Goal: Task Accomplishment & Management: Use online tool/utility

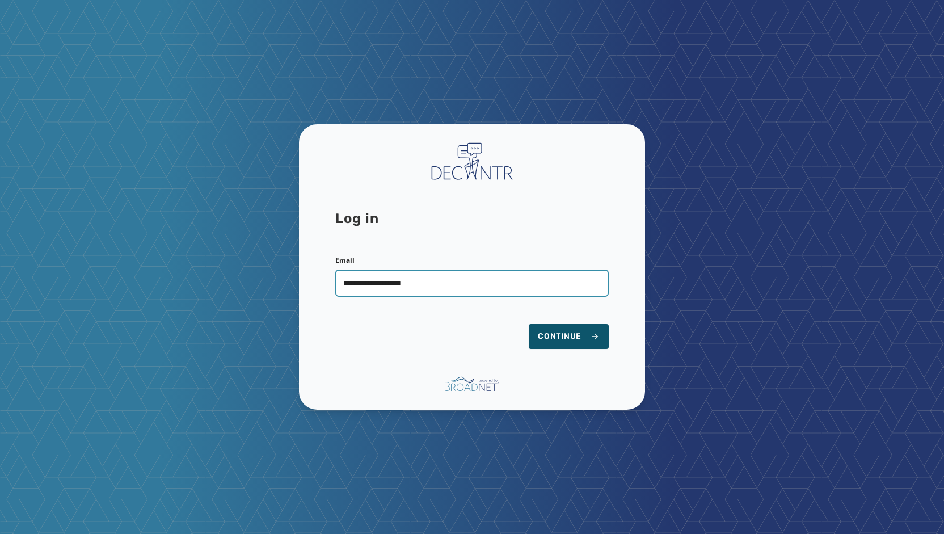
type input "**********"
click at [529, 324] on button "Continue" at bounding box center [569, 336] width 80 height 25
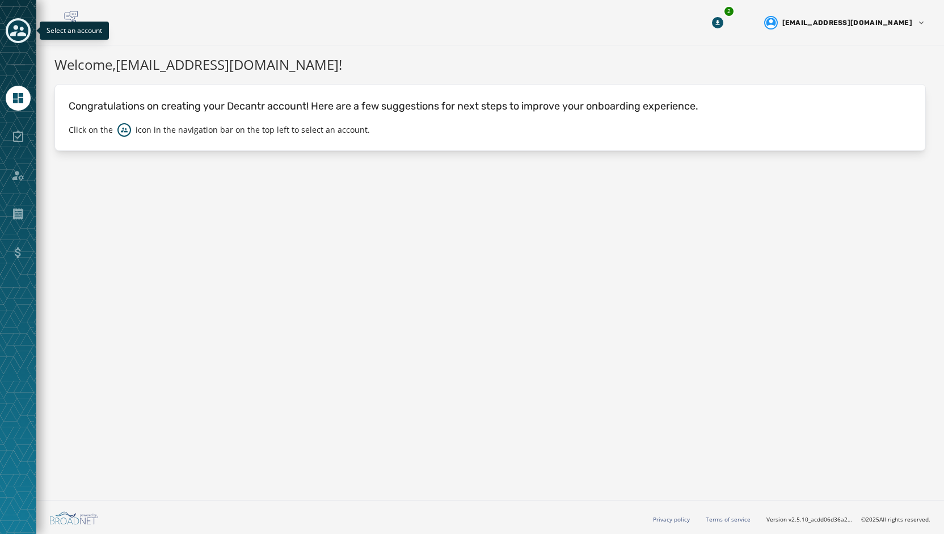
click at [19, 28] on icon "Toggle account select drawer" at bounding box center [18, 31] width 16 height 16
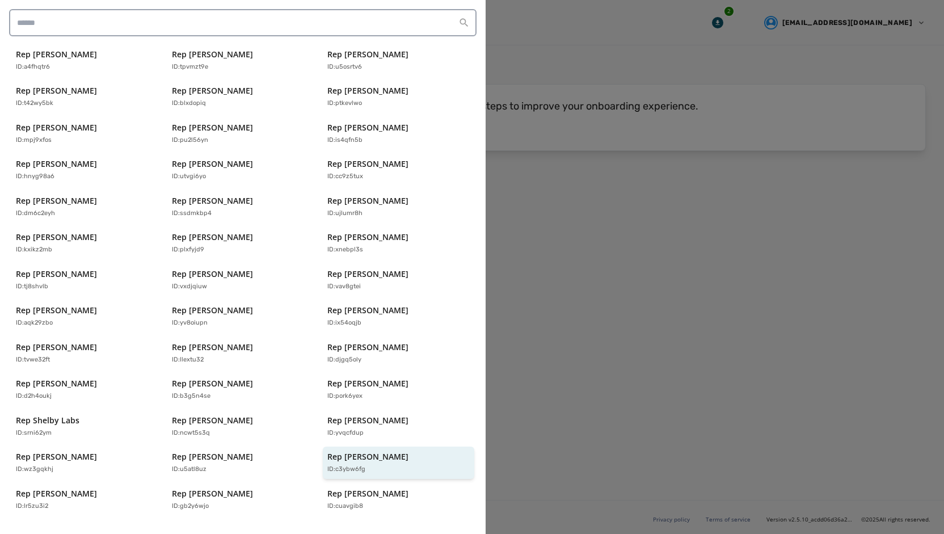
scroll to position [208, 0]
click at [377, 450] on p "Rep Tim Twardzik" at bounding box center [367, 455] width 81 height 11
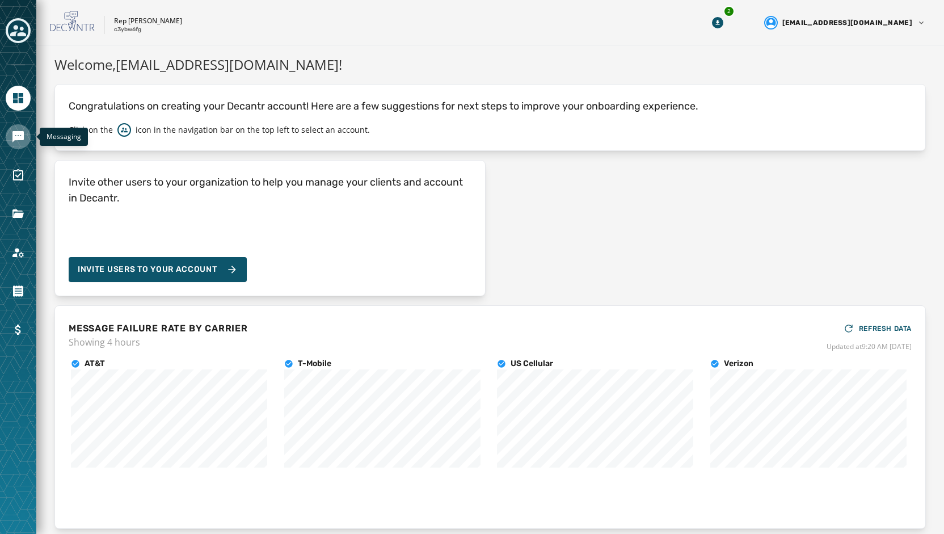
click at [18, 140] on icon "Navigate to Messaging" at bounding box center [17, 136] width 11 height 11
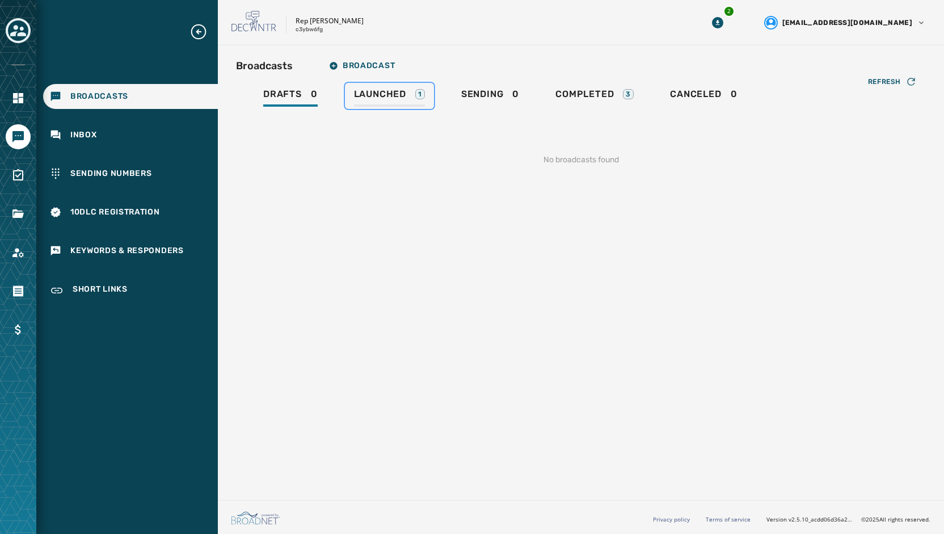
click at [374, 99] on span "Launched" at bounding box center [380, 94] width 52 height 11
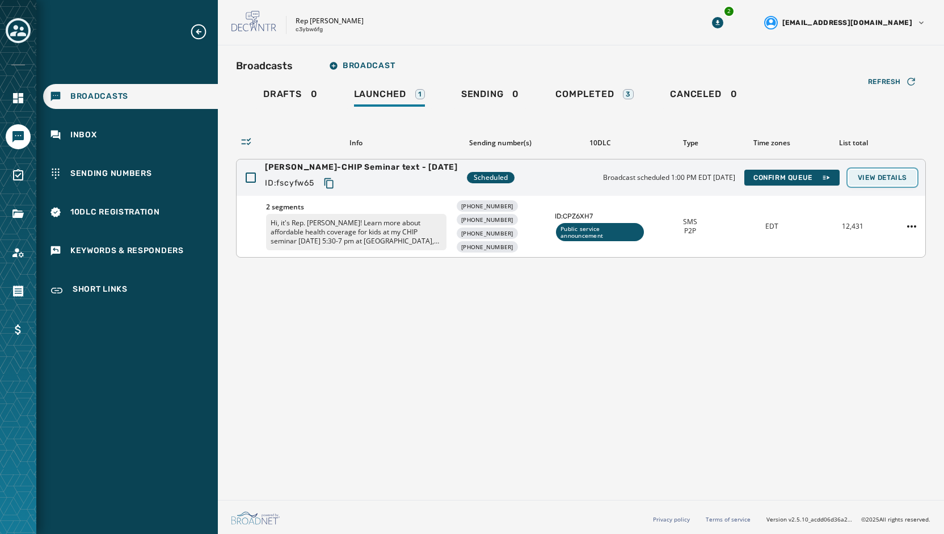
click at [885, 174] on span "View Details" at bounding box center [882, 177] width 49 height 9
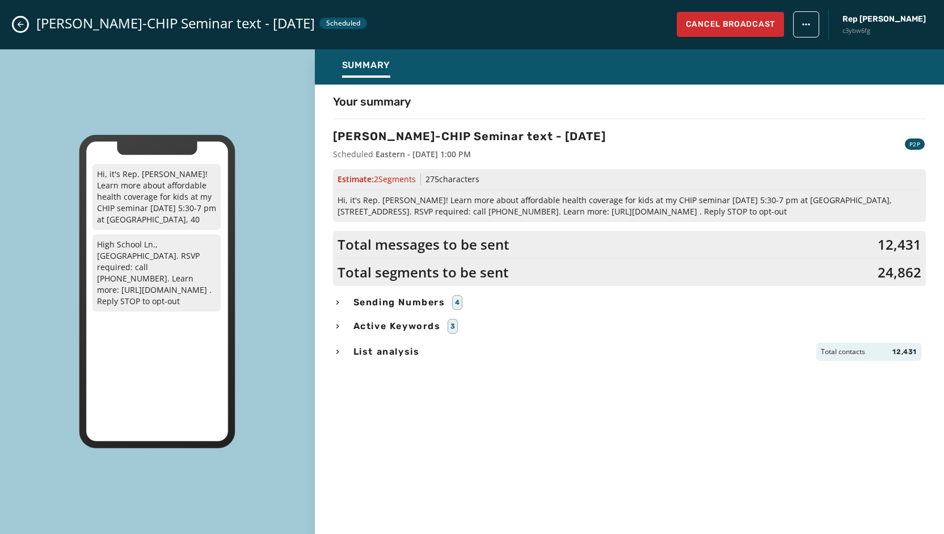
click at [418, 306] on span "Sending Numbers" at bounding box center [399, 303] width 96 height 14
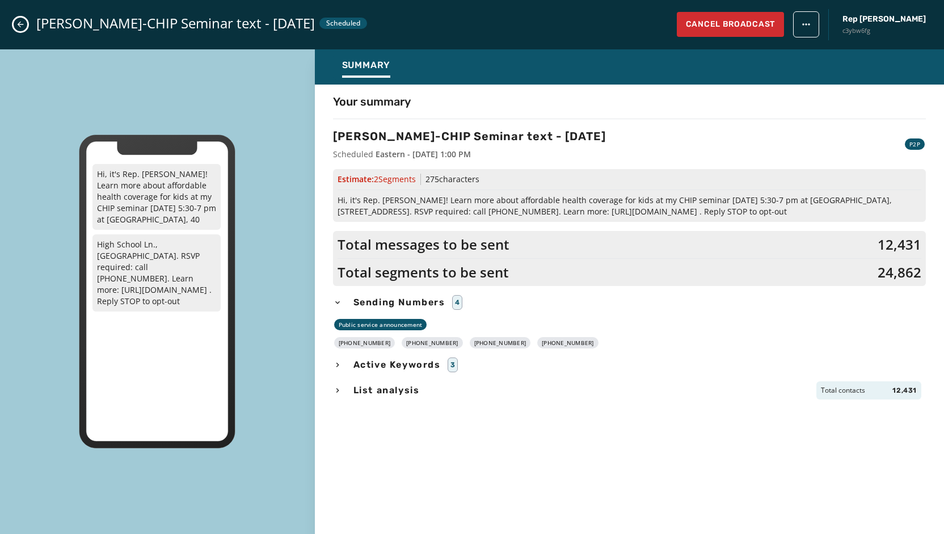
drag, startPoint x: 571, startPoint y: 341, endPoint x: 348, endPoint y: 340, distance: 223.0
click at [348, 340] on div "+1 570 203-2851 +1 570 203-2858 +1 570 212-9251 +1 570 218-7194" at bounding box center [629, 342] width 593 height 11
copy div "570 203-2851 +1 570 203-2858 +1 570 212-9251 +1 570 218-7194"
click at [386, 206] on span "Hi, it's Rep. Tim Twardzik! Learn more about affordable health coverage for kid…" at bounding box center [630, 206] width 584 height 23
drag, startPoint x: 766, startPoint y: 209, endPoint x: 330, endPoint y: 198, distance: 435.9
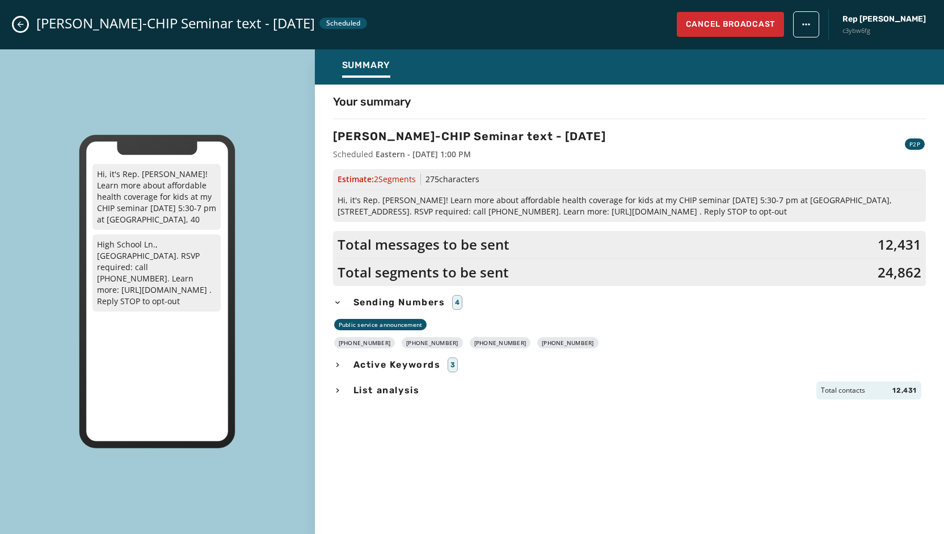
click at [330, 198] on div "Your summary Twardzik-CHIP Seminar text - 9-5-25 Scheduled Eastern - September …" at bounding box center [629, 306] width 629 height 425
copy span "Hi, it's Rep. Tim Twardzik! Learn more about affordable health coverage for kid…"
click at [18, 29] on button "Close admin drawer" at bounding box center [21, 25] width 14 height 14
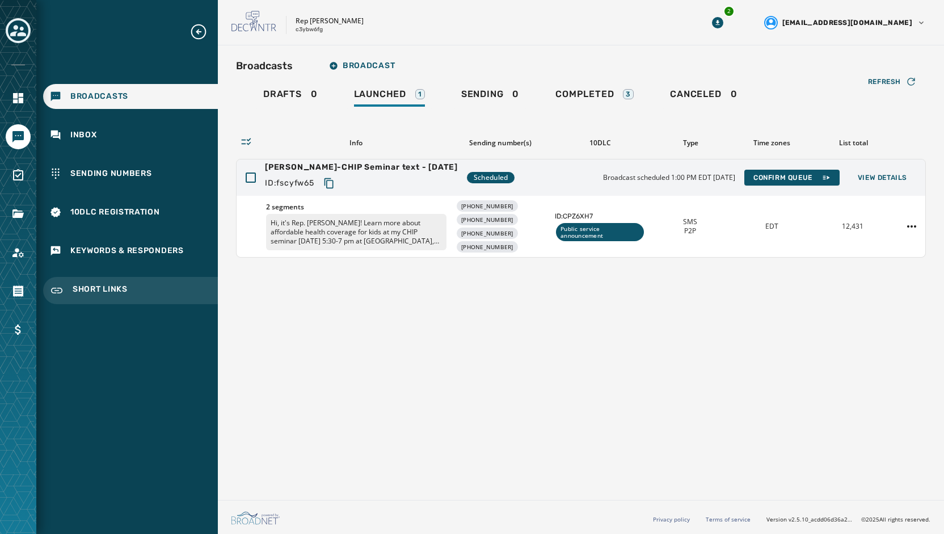
click at [104, 291] on span "Short Links" at bounding box center [100, 291] width 55 height 14
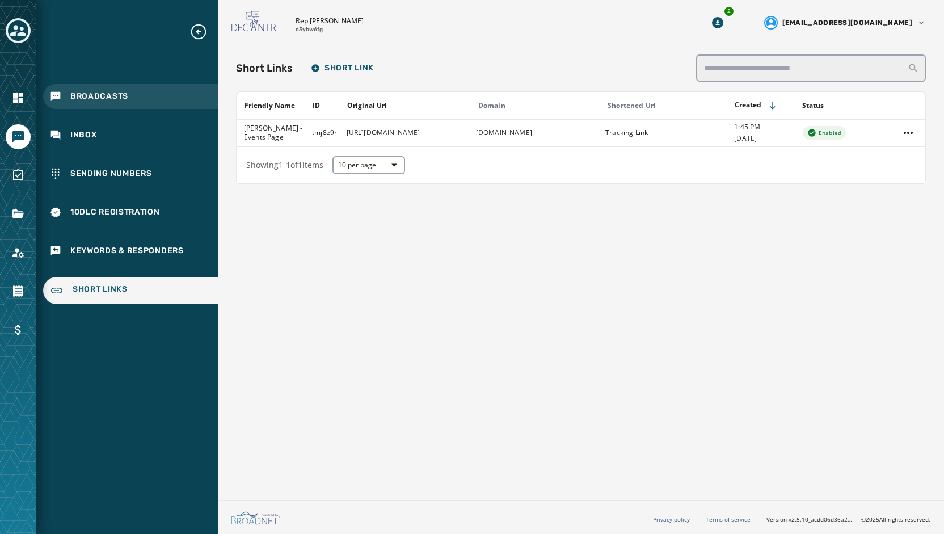
click at [64, 97] on div "Broadcasts" at bounding box center [130, 96] width 175 height 25
